Goal: Task Accomplishment & Management: Use online tool/utility

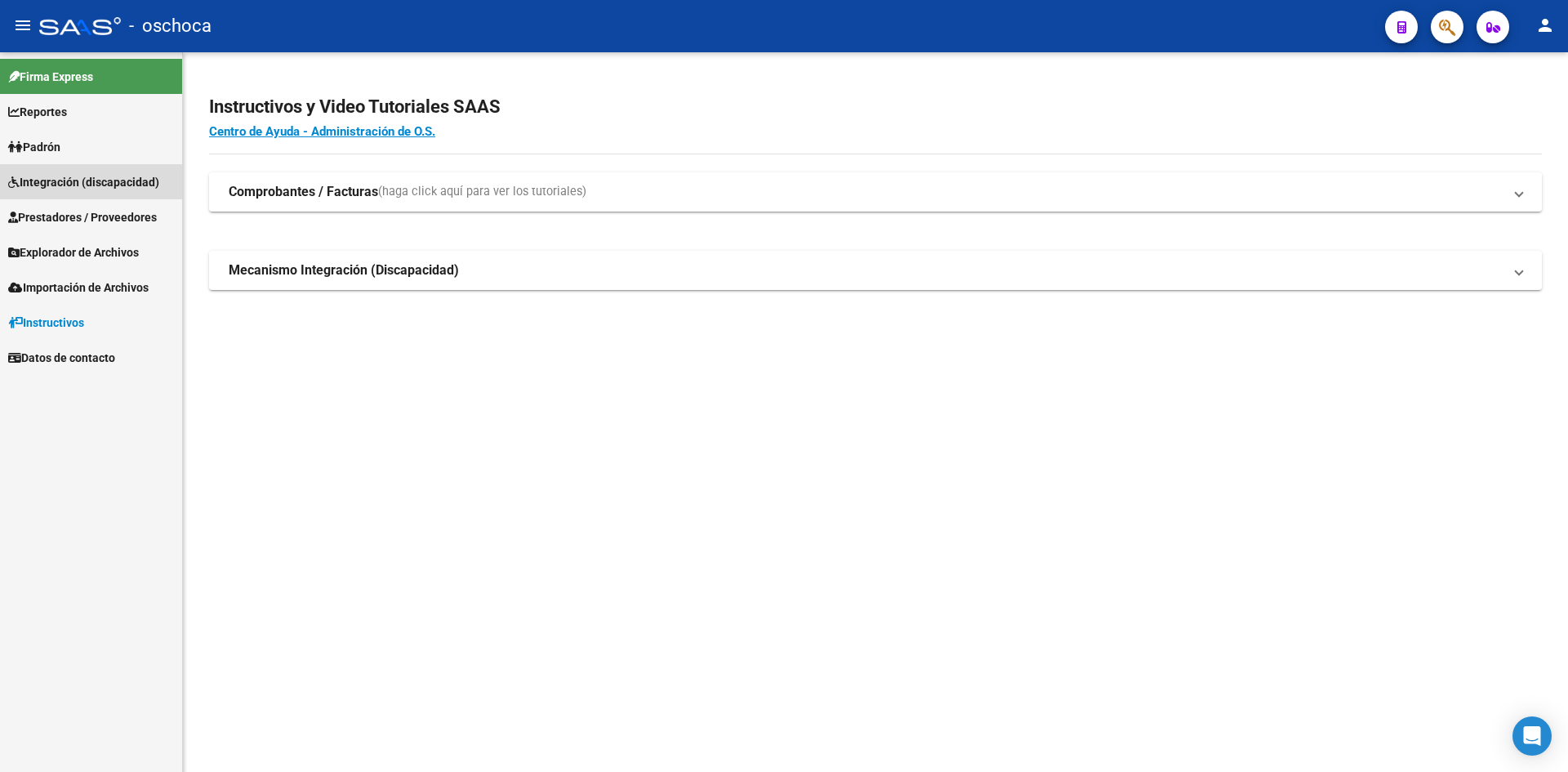
click at [75, 184] on span "Integración (discapacidad)" at bounding box center [83, 182] width 151 height 18
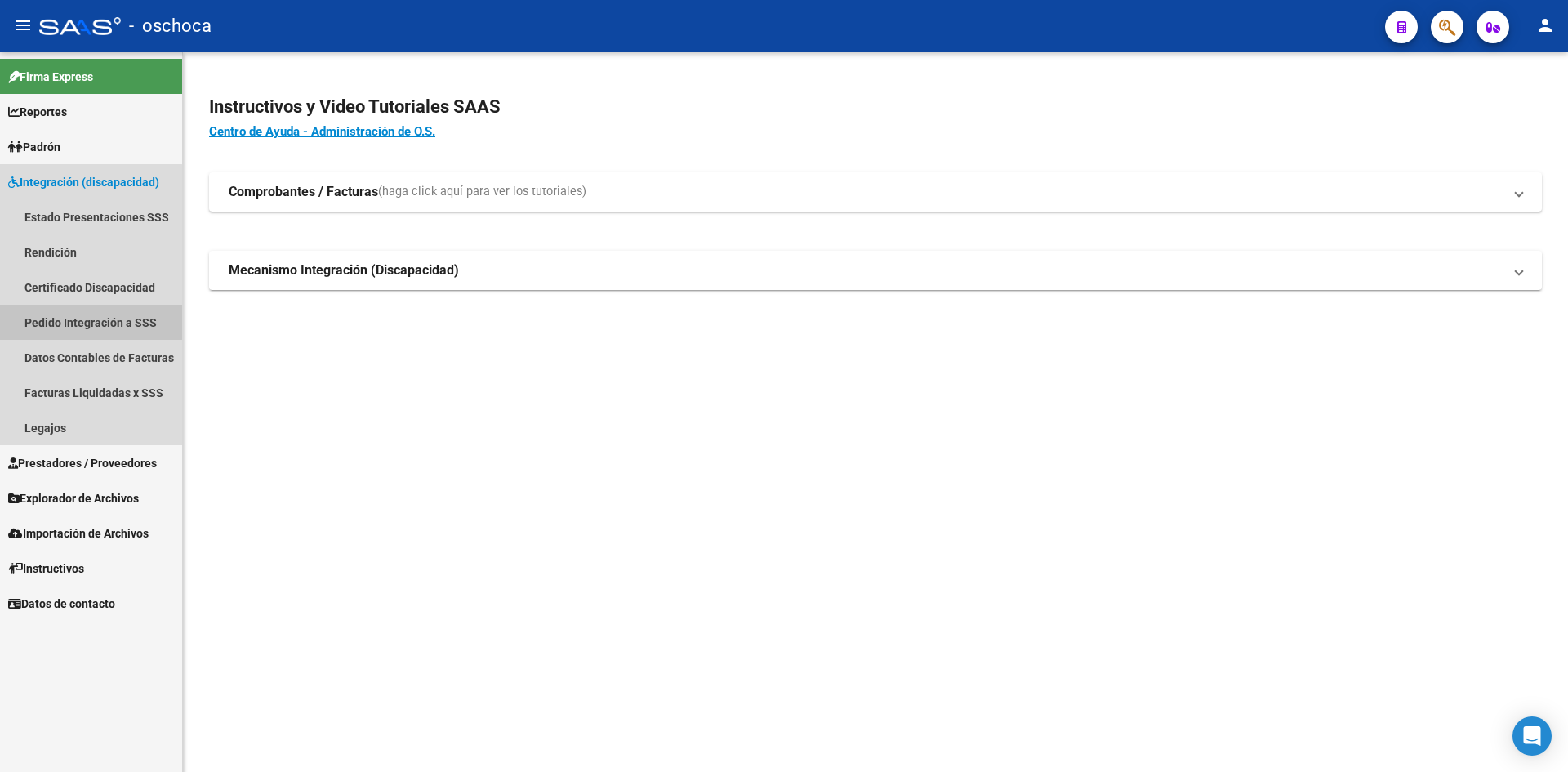
click at [86, 321] on link "Pedido Integración a SSS" at bounding box center [91, 322] width 182 height 35
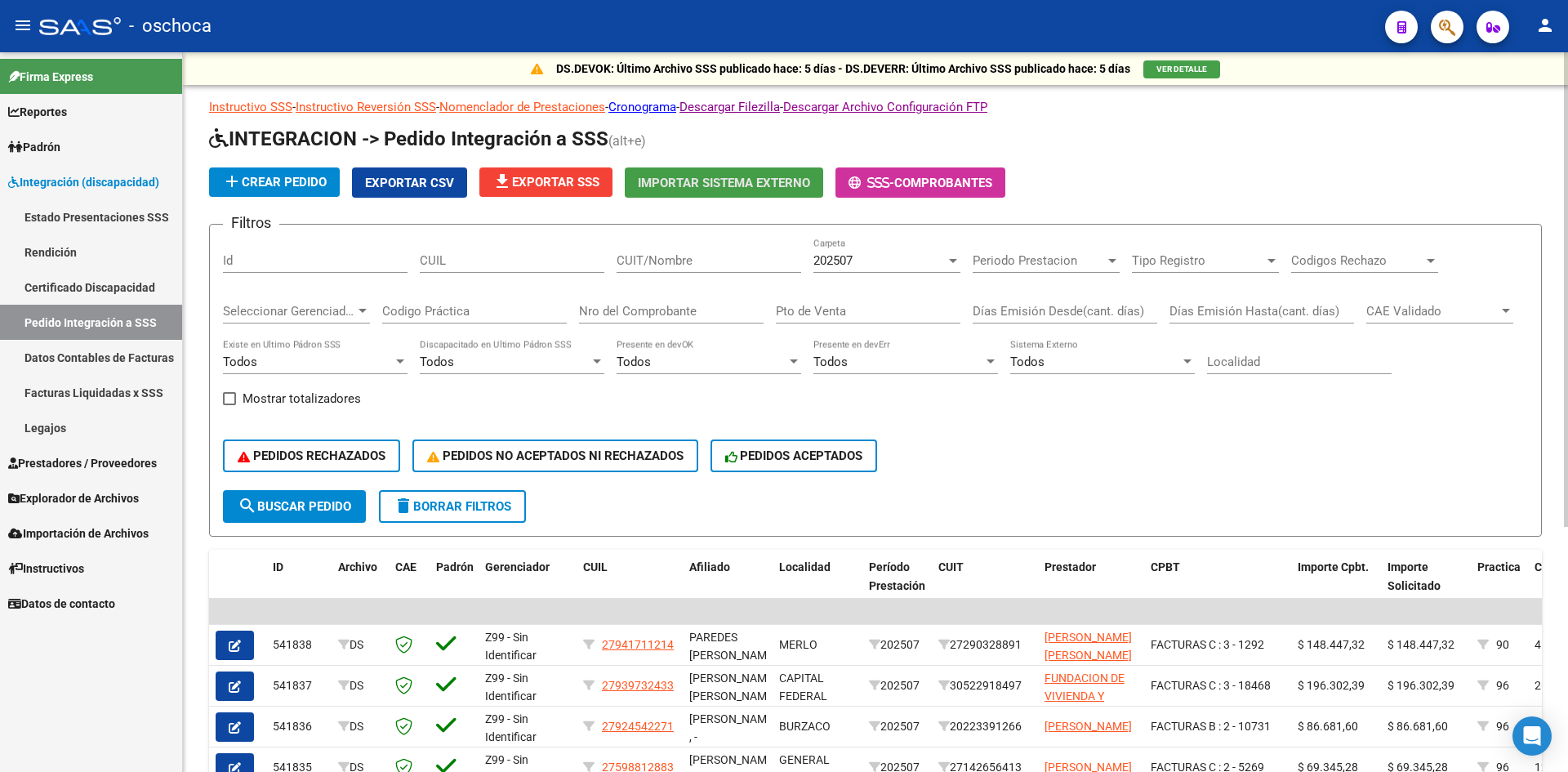
click at [685, 173] on button "Importar Sistema Externo" at bounding box center [724, 182] width 199 height 30
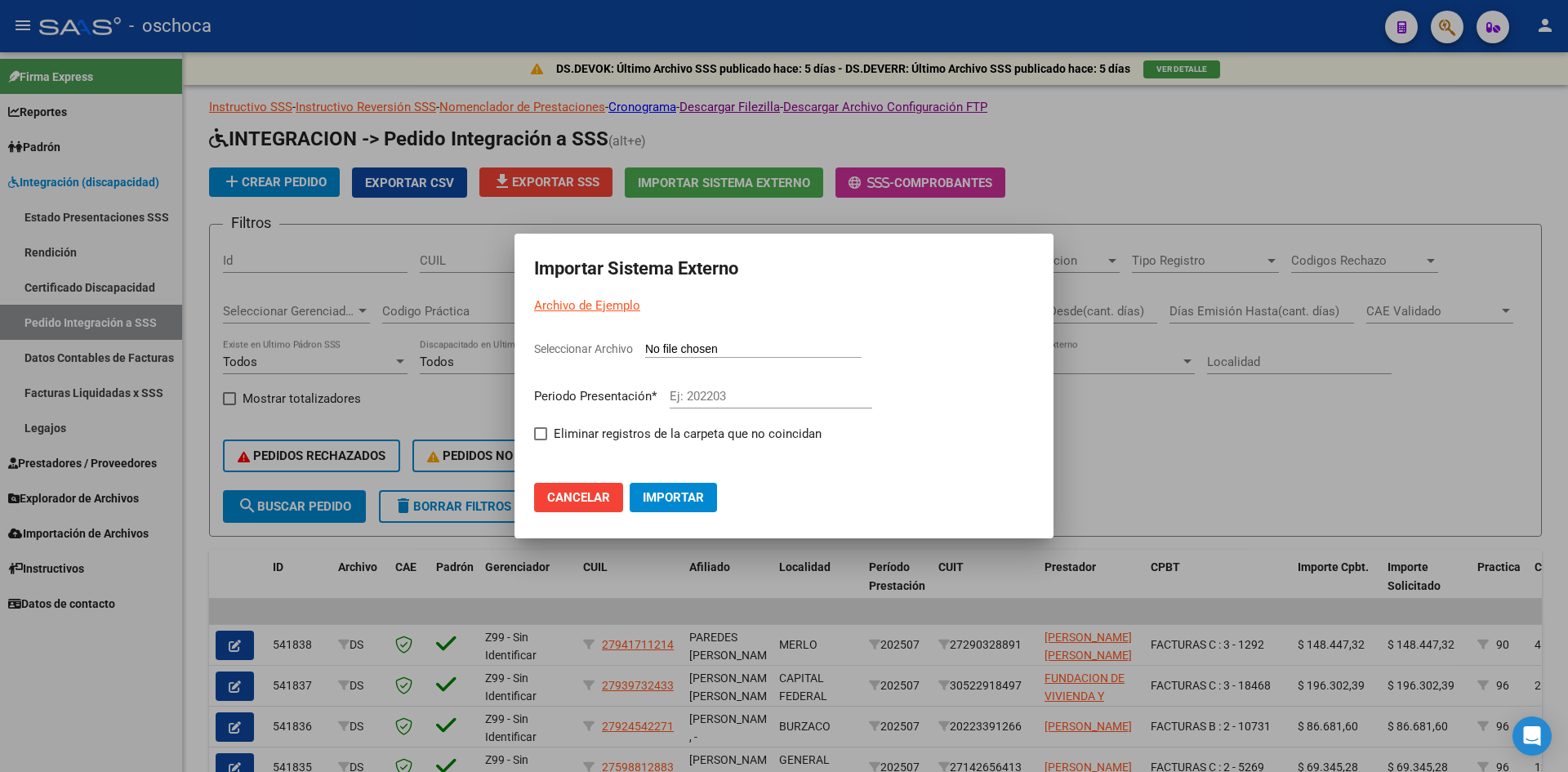
click at [690, 343] on input "Seleccionar Archivo" at bounding box center [753, 349] width 217 height 16
type input "C:\fakepath\105804_ds01_202507_4.TXT"
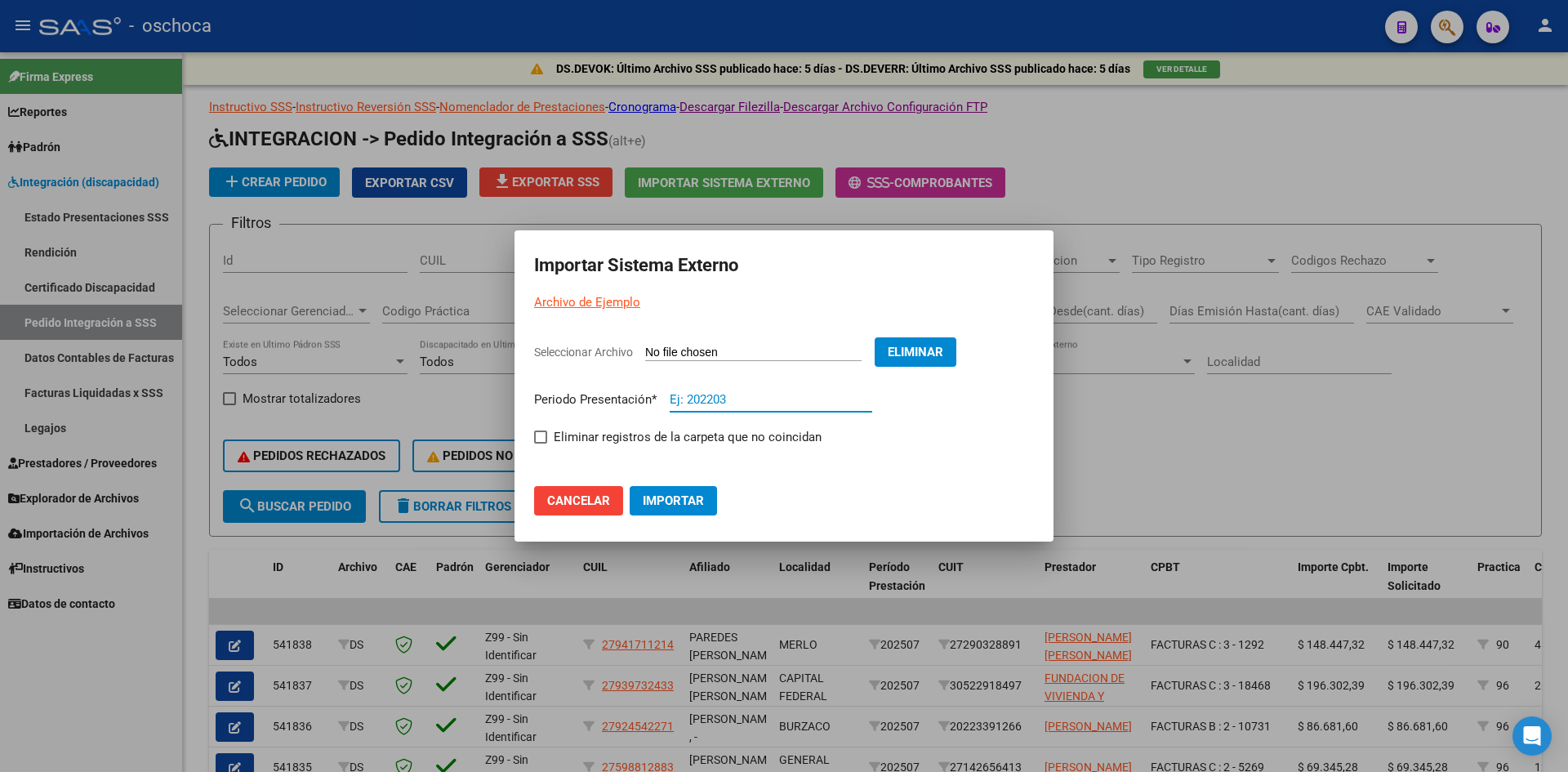
click at [715, 394] on input "Ej: 202203" at bounding box center [771, 399] width 203 height 15
type input "202507"
click at [543, 437] on span at bounding box center [540, 437] width 13 height 13
click at [540, 443] on input "Eliminar registros de la carpeta que no coincidan" at bounding box center [540, 443] width 1 height 1
checkbox input "true"
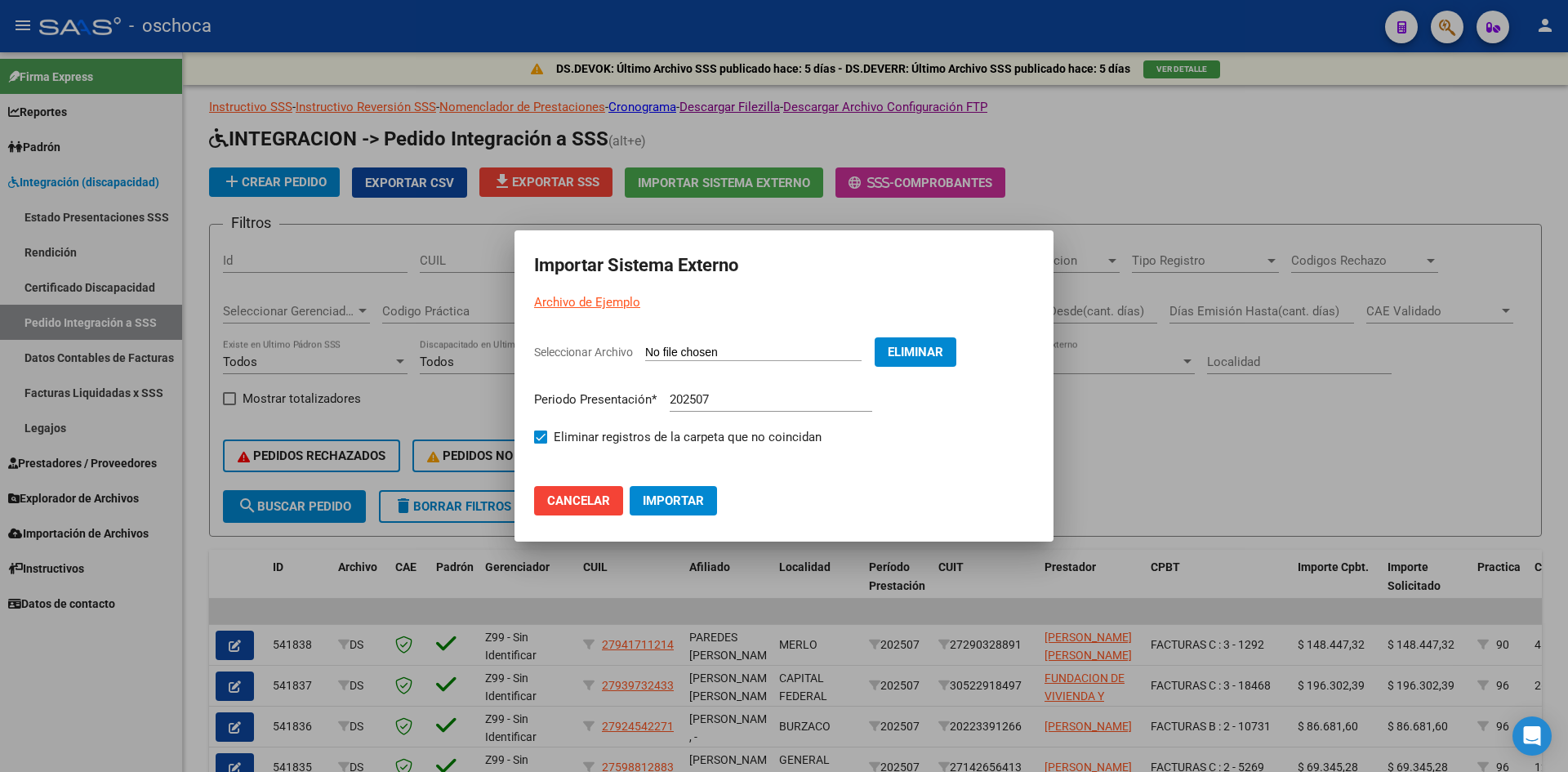
click at [665, 496] on span "Importar" at bounding box center [673, 500] width 61 height 15
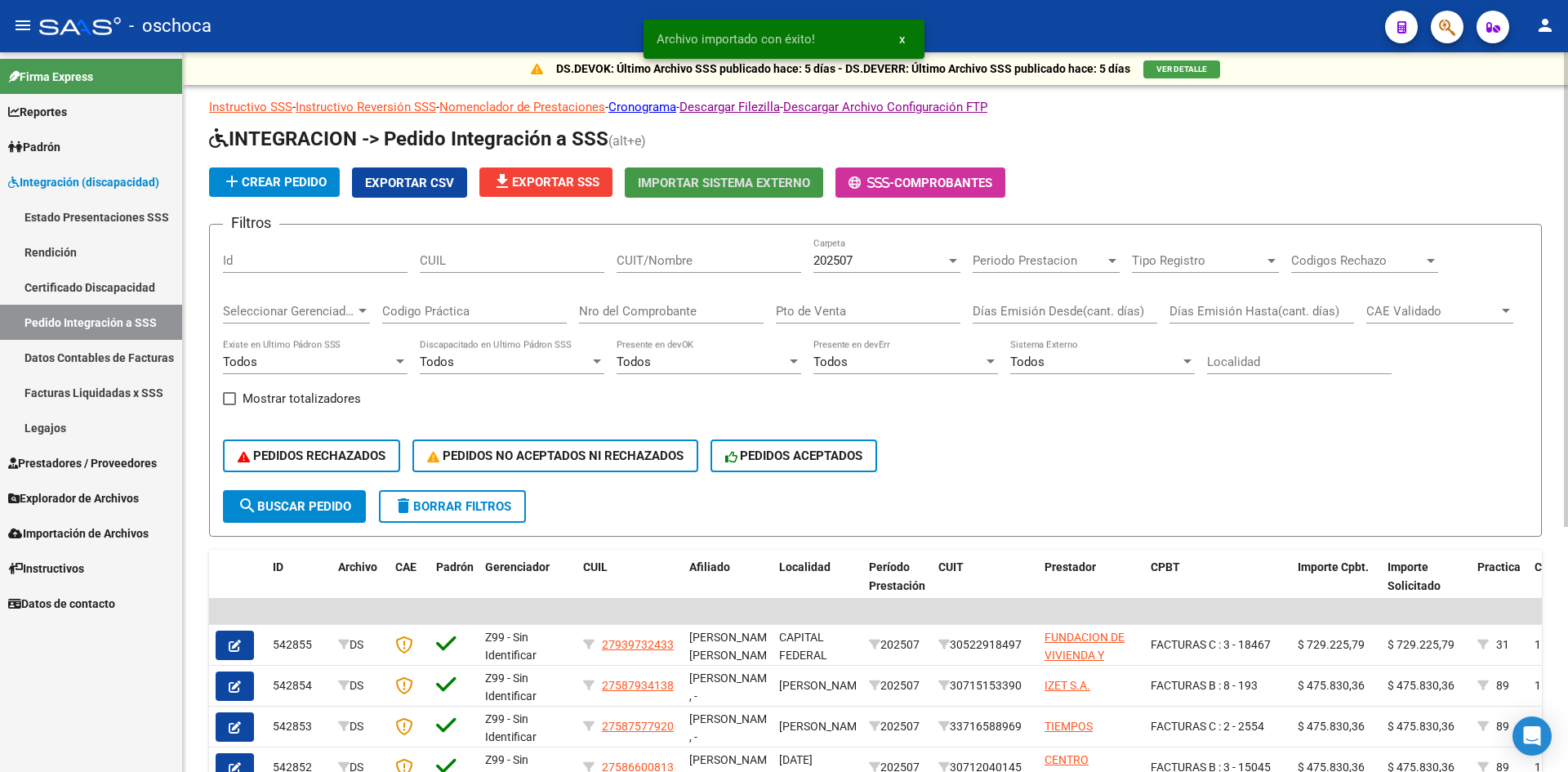
click at [587, 186] on span "file_download Exportar SSS" at bounding box center [545, 182] width 107 height 15
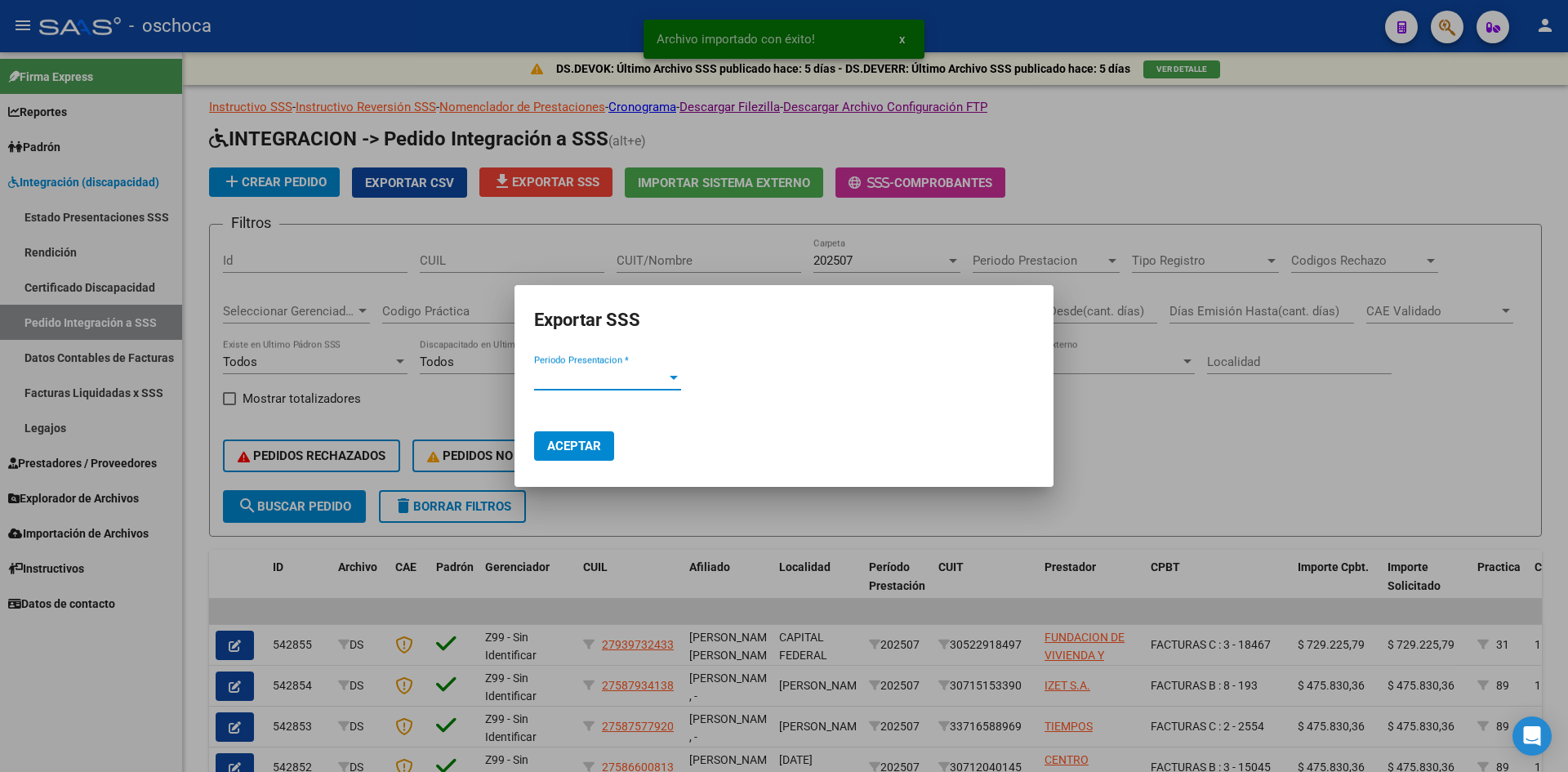
click at [602, 388] on div "Periodo Presentacion * Periodo Presentacion *" at bounding box center [607, 384] width 147 height 40
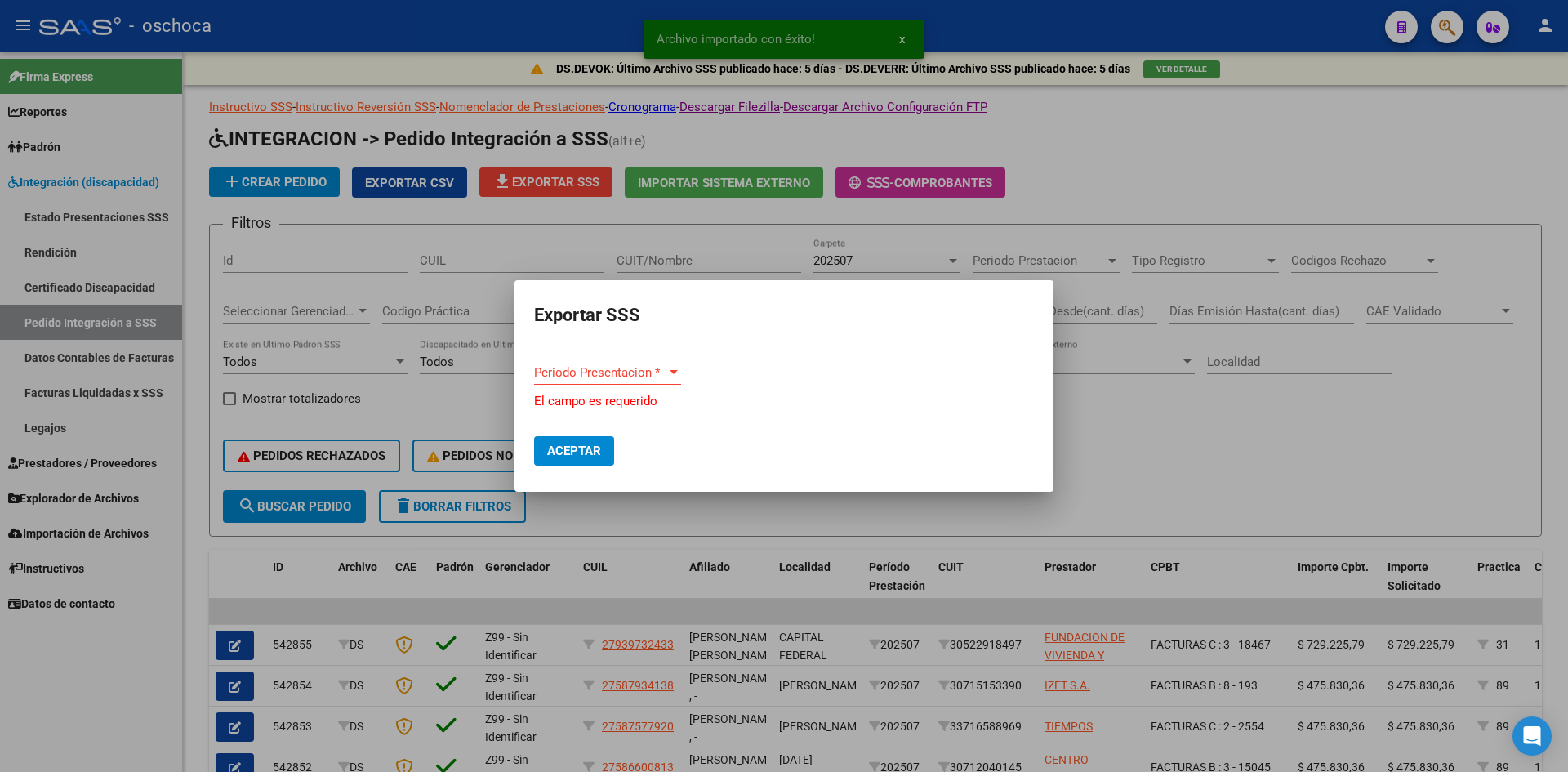
click at [588, 377] on span "Periodo Presentacion *" at bounding box center [600, 372] width 132 height 15
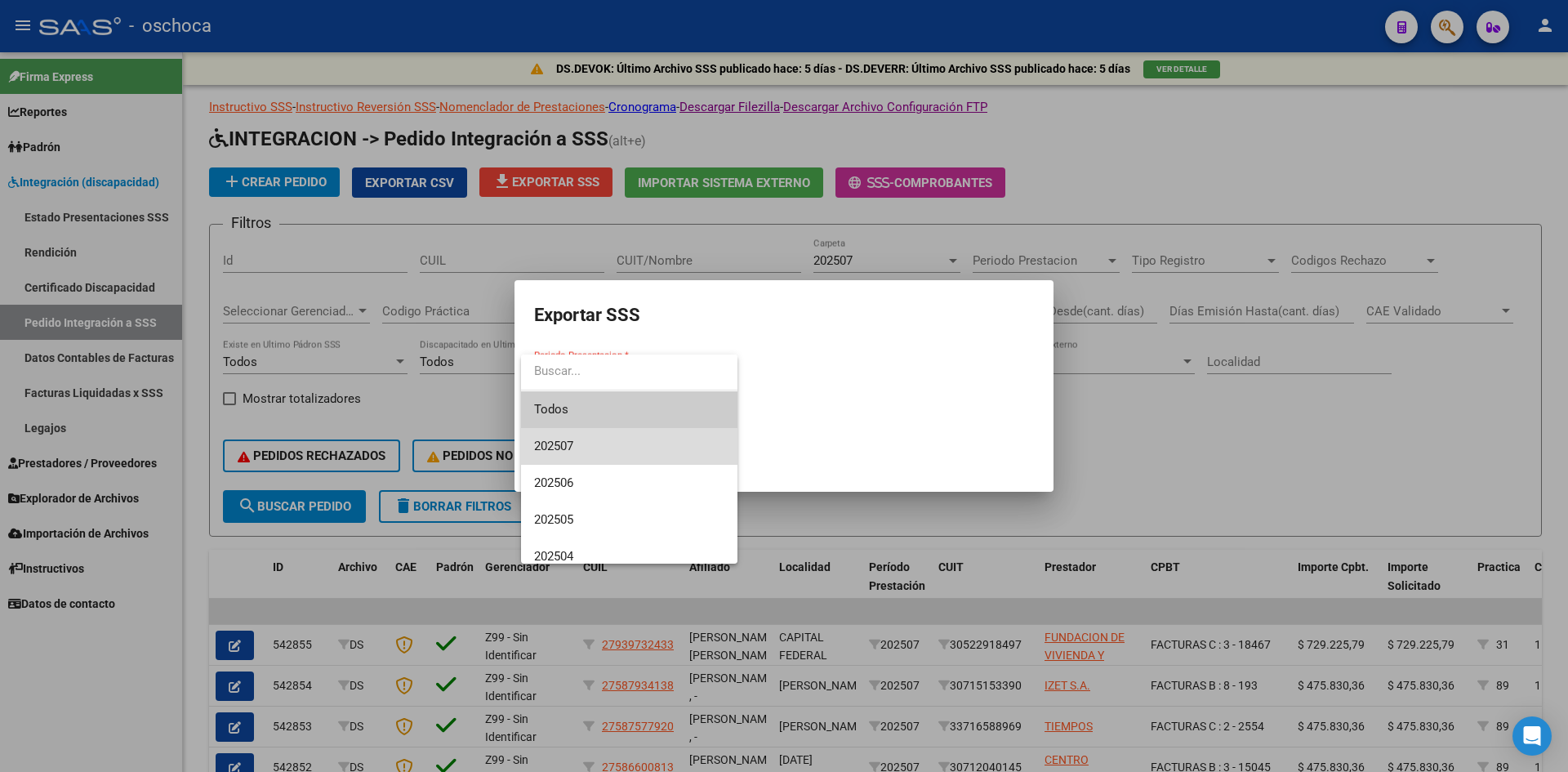
click at [582, 450] on span "202507" at bounding box center [629, 446] width 190 height 37
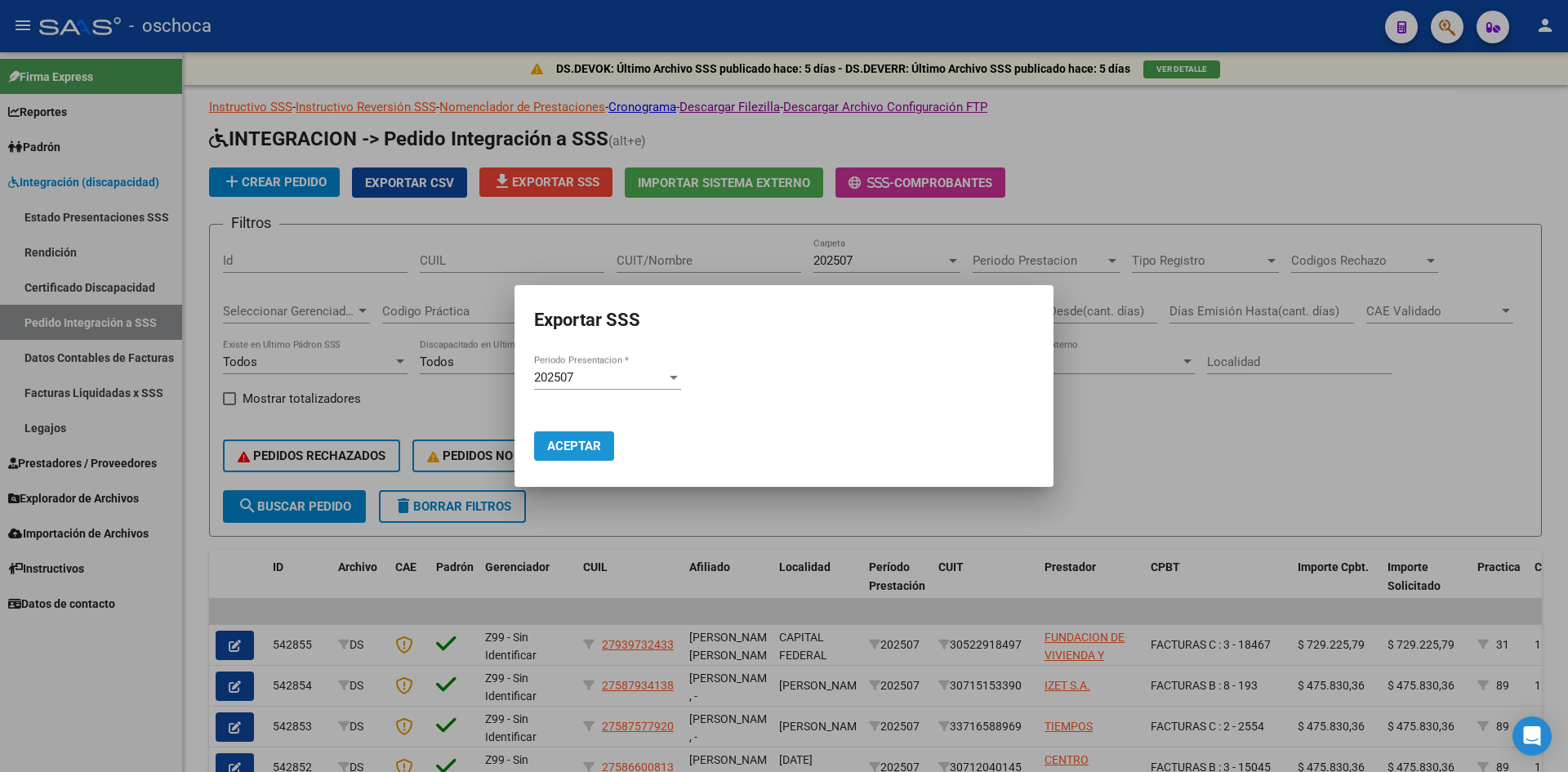
click at [578, 442] on span "Aceptar" at bounding box center [574, 446] width 54 height 15
